Goal: Information Seeking & Learning: Check status

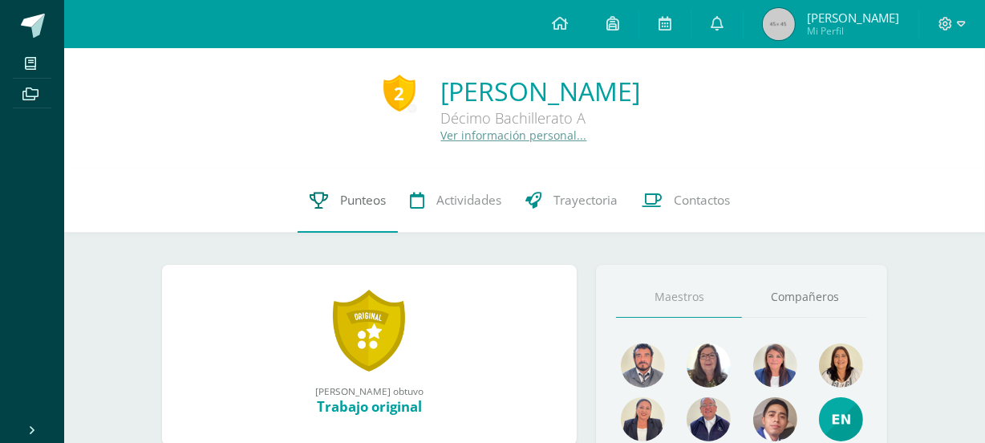
click at [376, 183] on link "Punteos" at bounding box center [348, 201] width 100 height 64
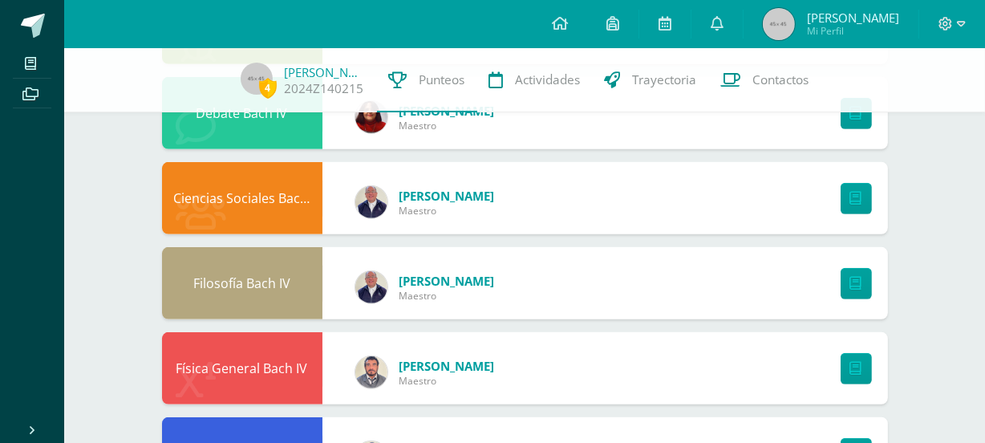
scroll to position [746, 0]
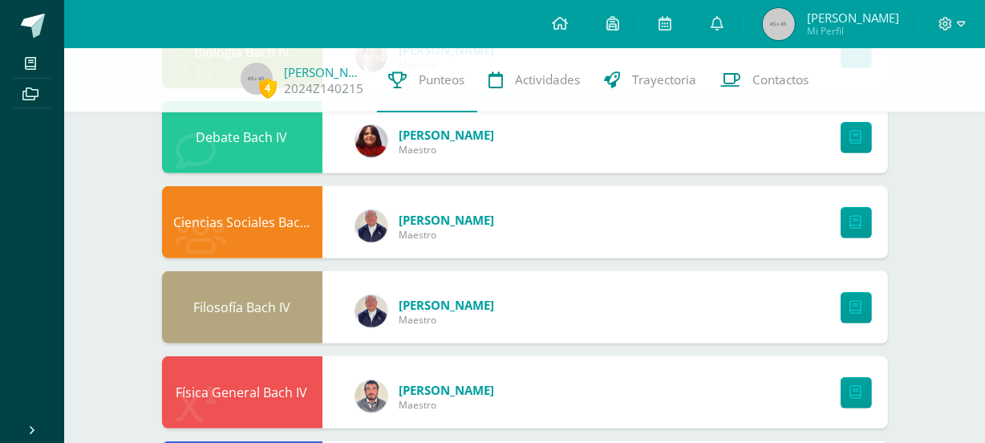
click at [486, 310] on link "[PERSON_NAME]" at bounding box center [447, 305] width 95 height 16
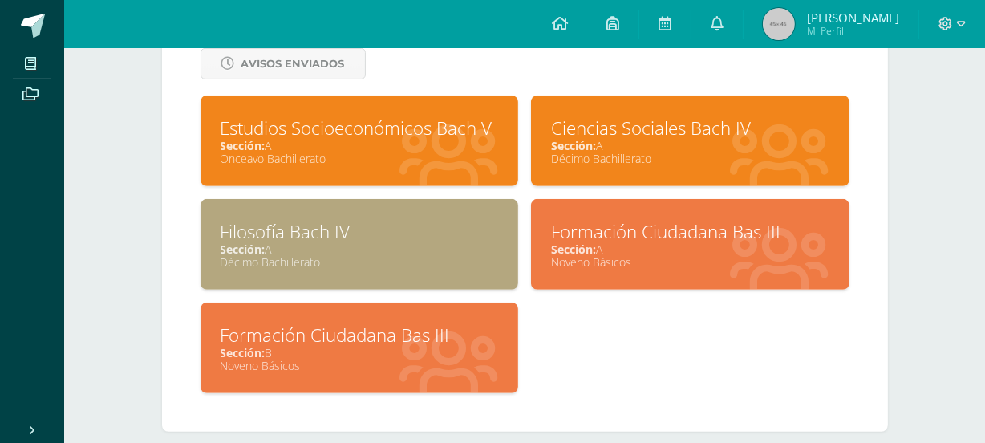
scroll to position [616, 0]
